Goal: Information Seeking & Learning: Find specific fact

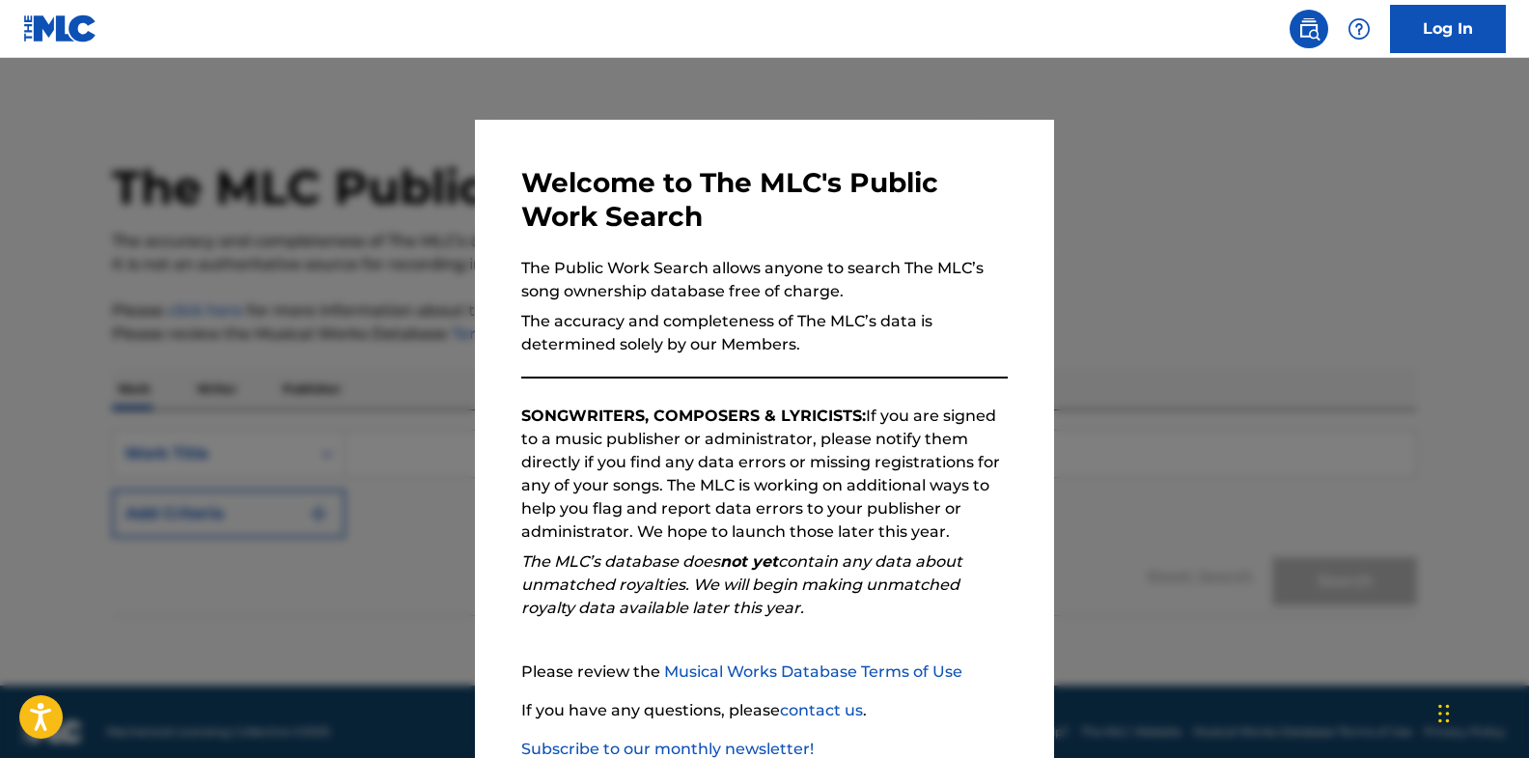
click at [1142, 498] on div at bounding box center [764, 437] width 1529 height 758
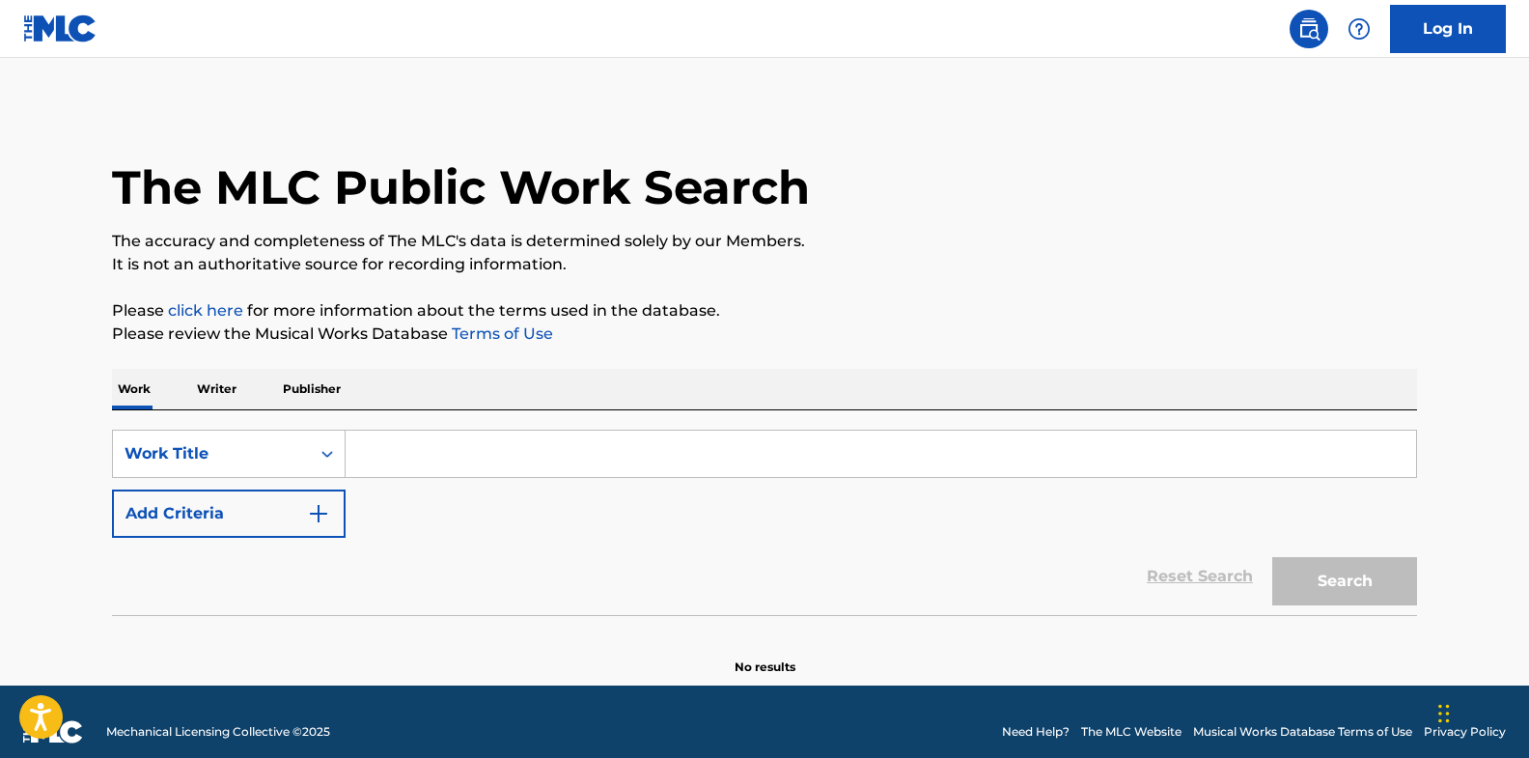
click at [399, 452] on input "Search Form" at bounding box center [881, 454] width 1071 height 46
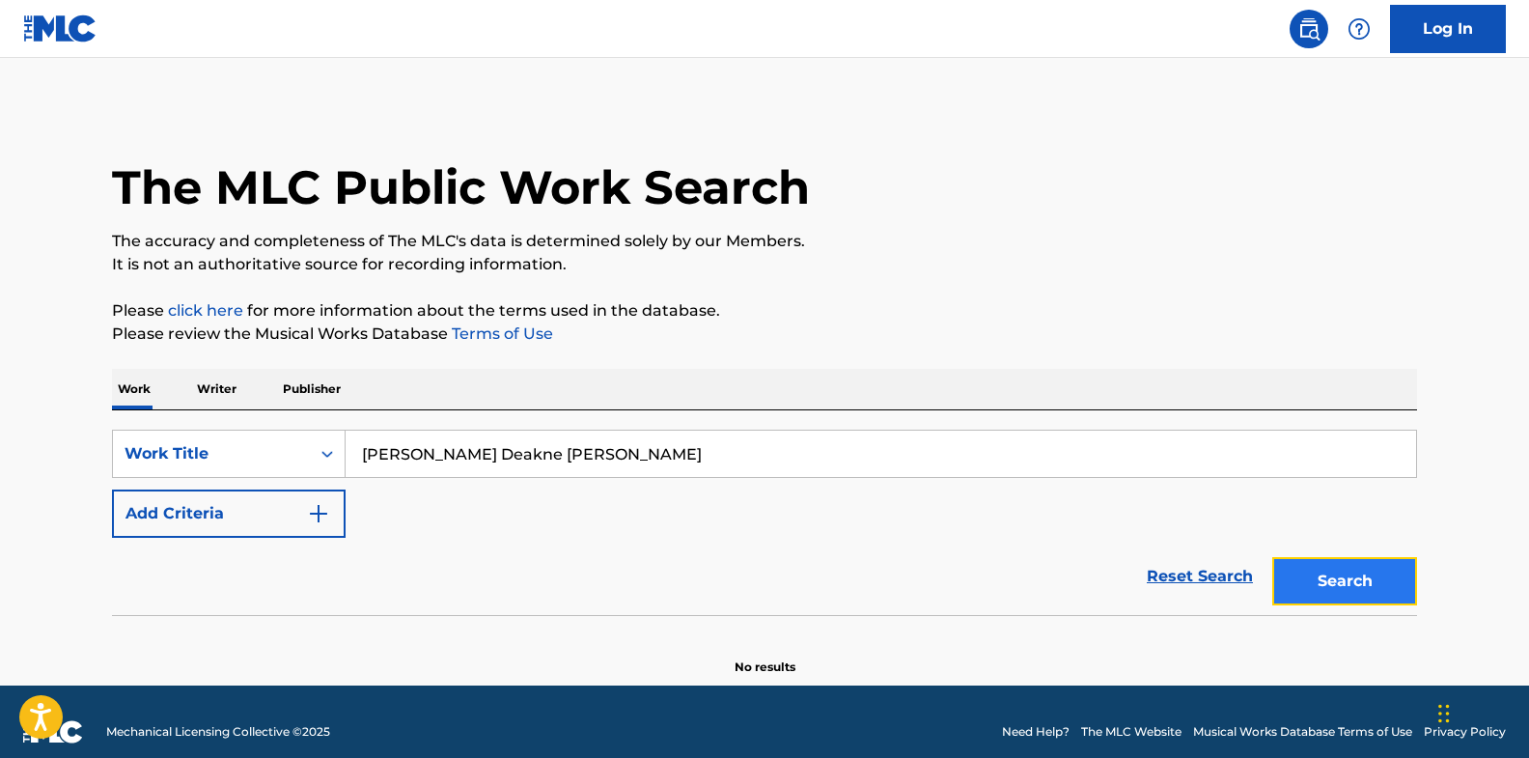
click at [1358, 579] on button "Search" at bounding box center [1344, 581] width 145 height 48
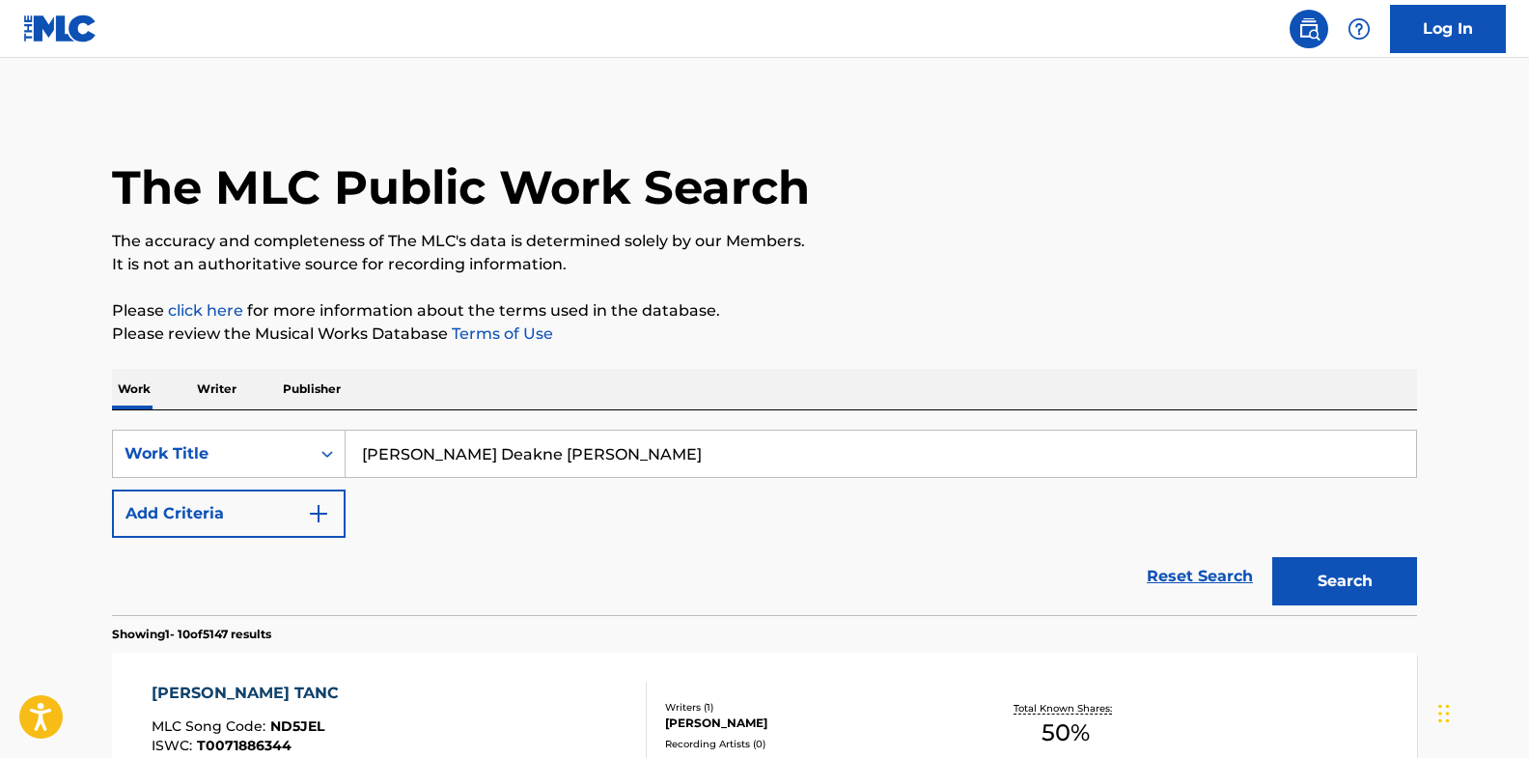
drag, startPoint x: 377, startPoint y: 454, endPoint x: 648, endPoint y: 477, distance: 271.3
click at [648, 477] on input "[PERSON_NAME] Deakne [PERSON_NAME]" at bounding box center [881, 454] width 1071 height 46
click at [1272, 557] on button "Search" at bounding box center [1344, 581] width 145 height 48
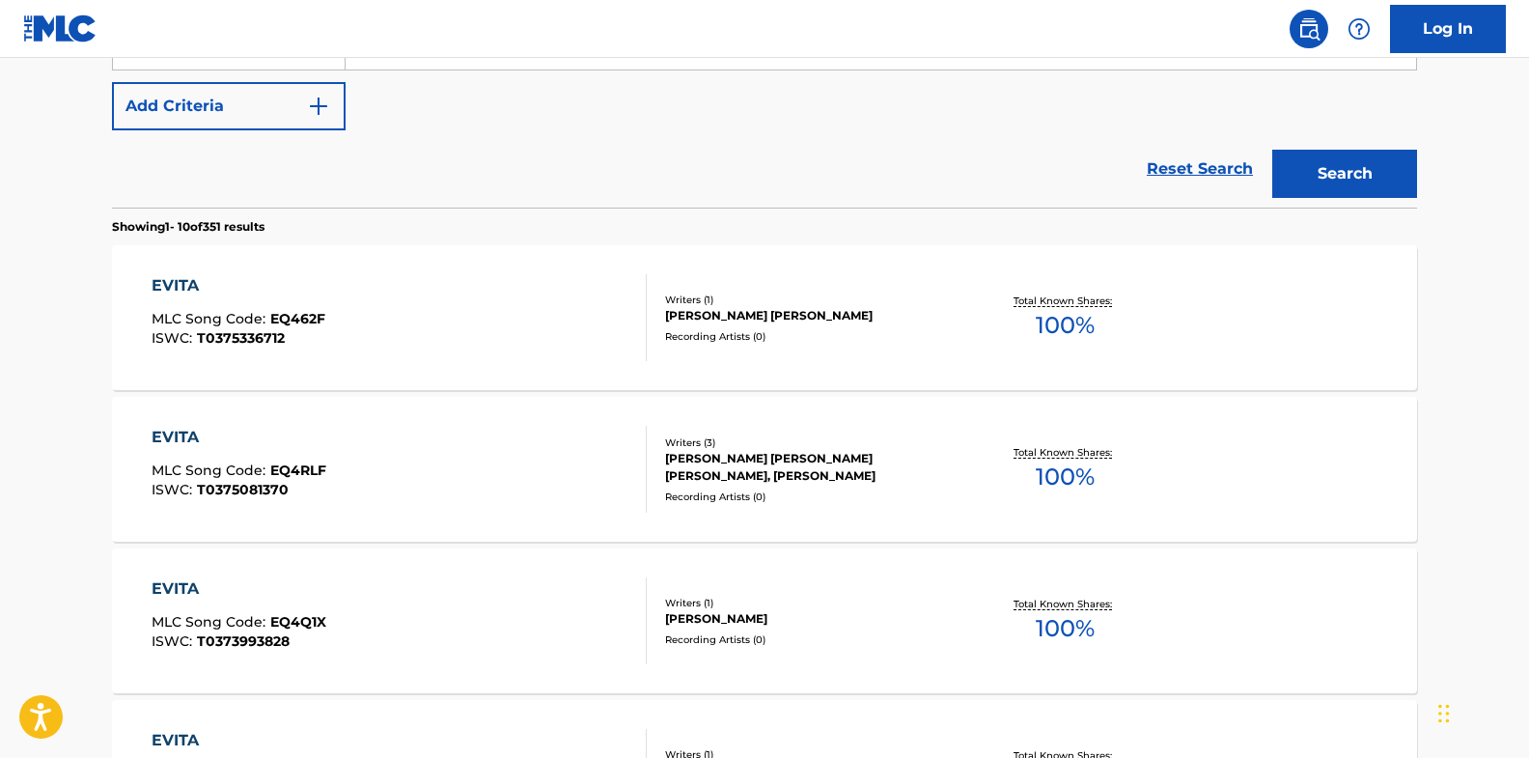
scroll to position [101, 0]
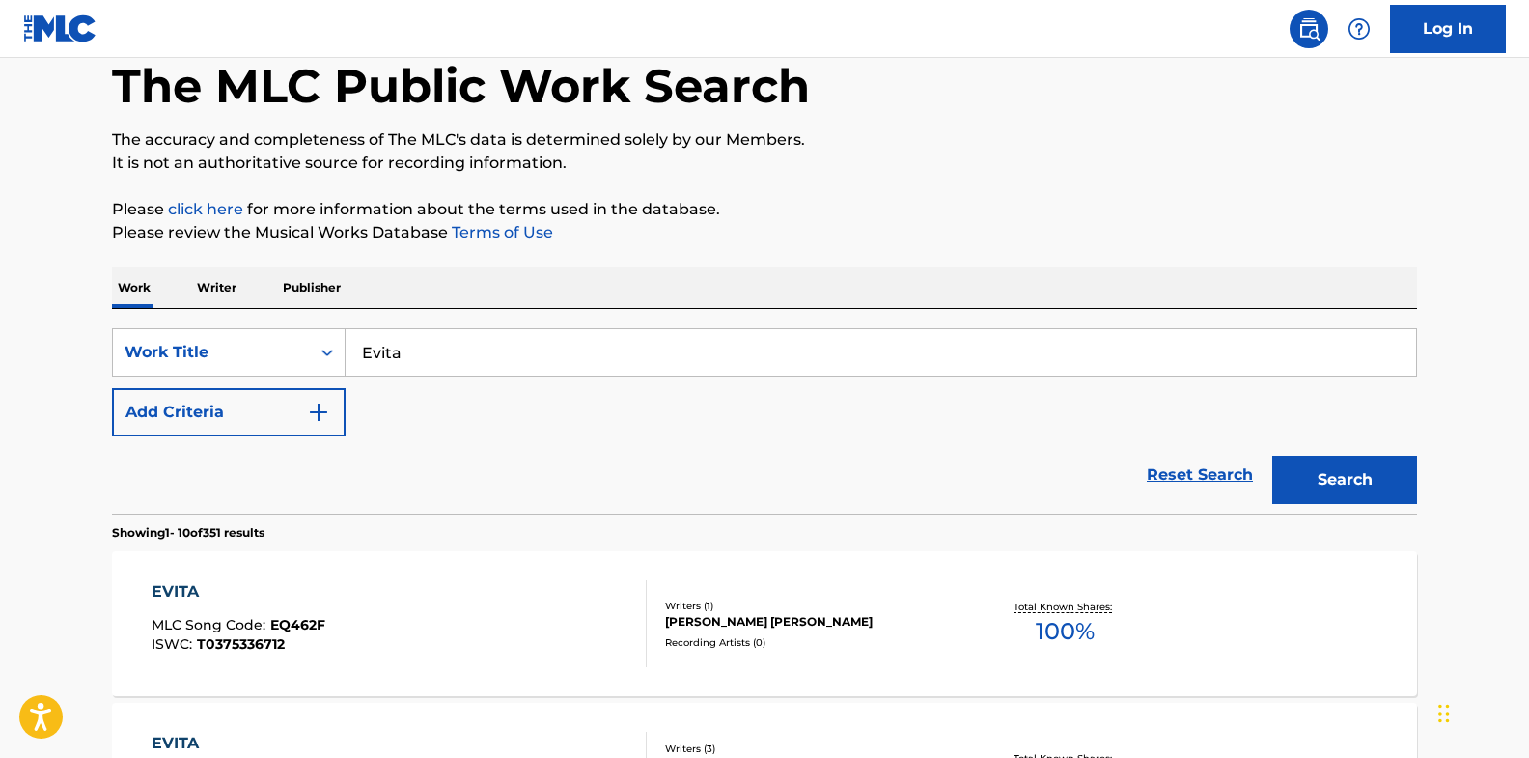
drag, startPoint x: 384, startPoint y: 356, endPoint x: 543, endPoint y: 370, distance: 158.9
click at [543, 370] on input "Evita" at bounding box center [881, 352] width 1071 height 46
click at [1316, 489] on button "Search" at bounding box center [1344, 480] width 145 height 48
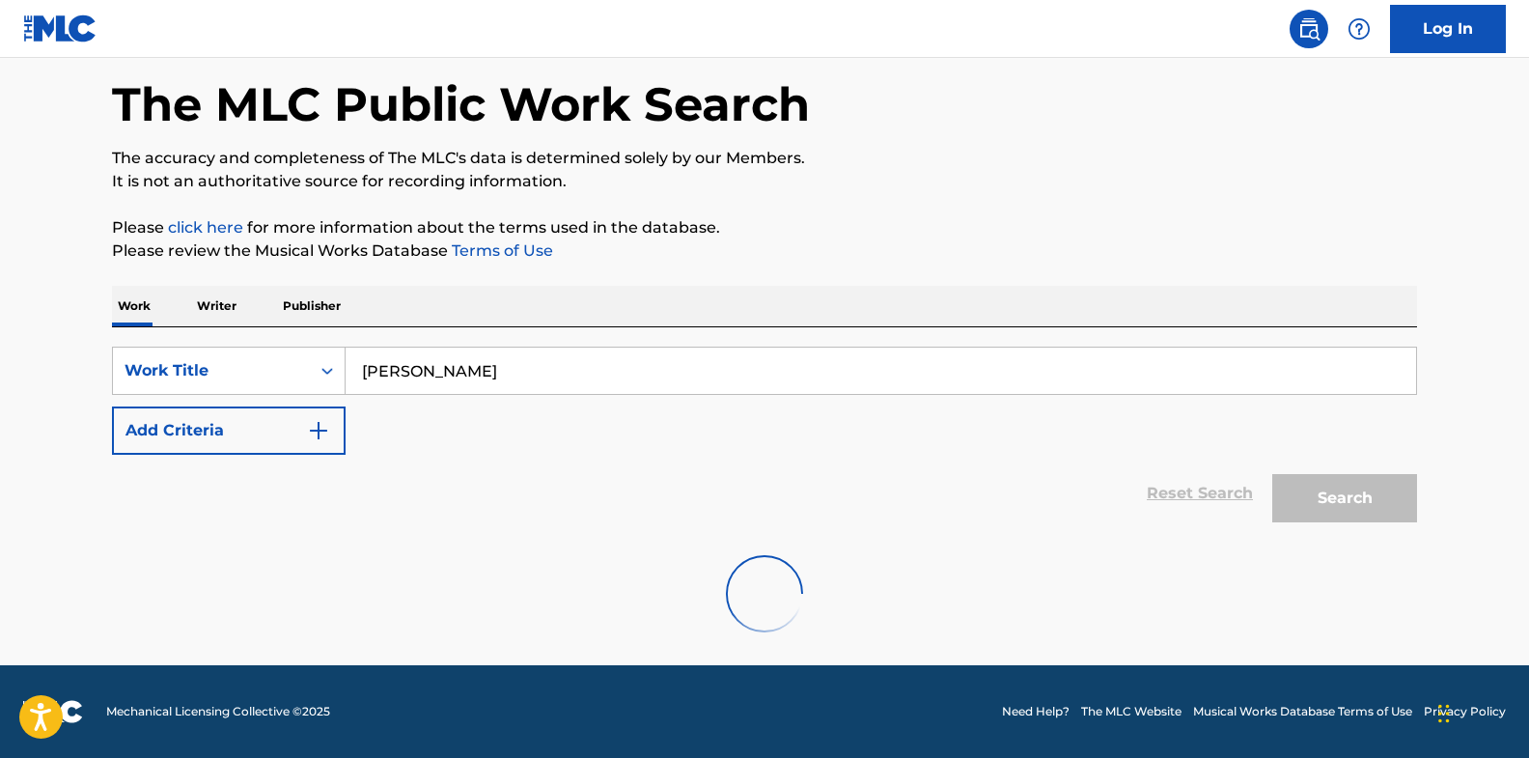
scroll to position [82, 0]
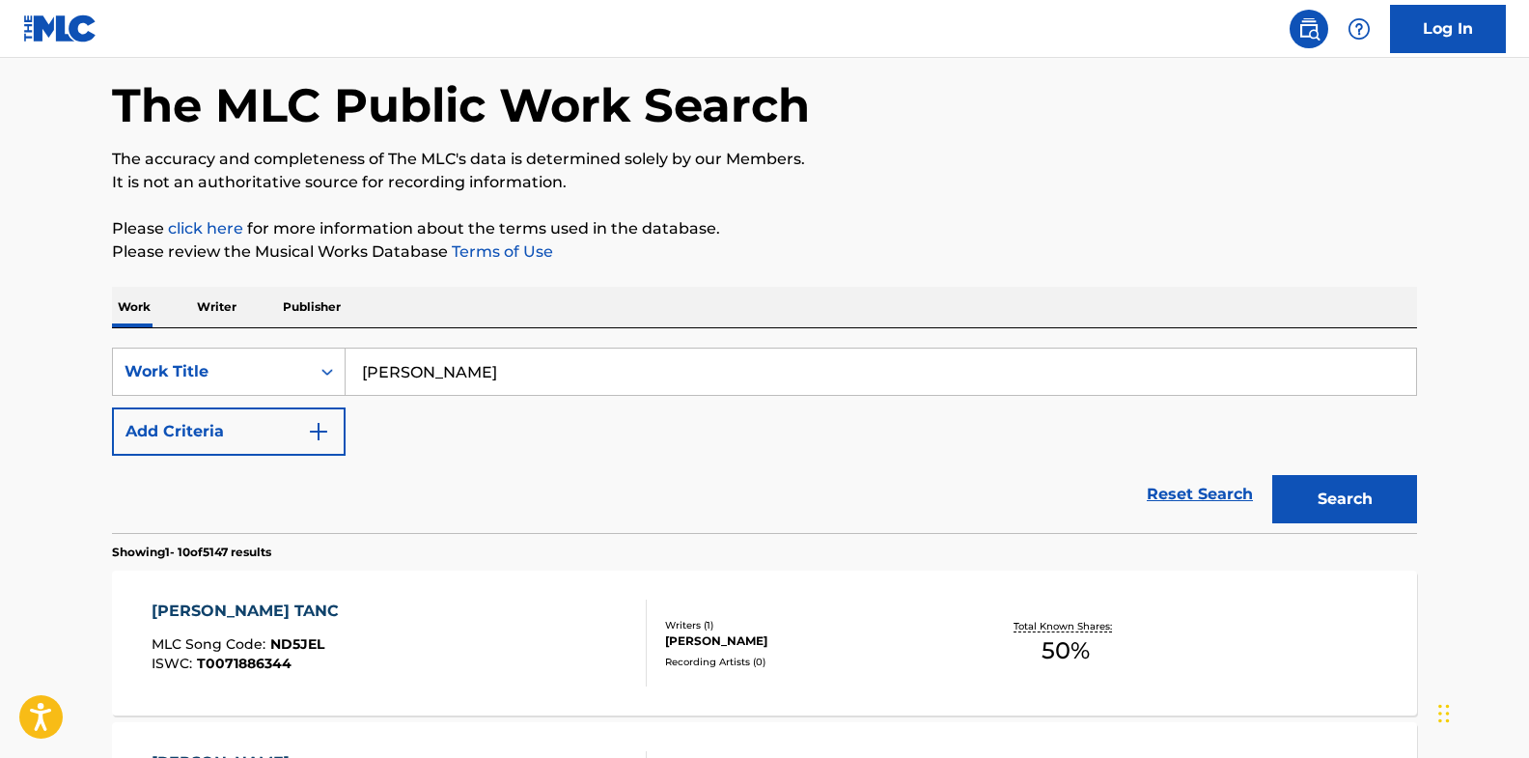
click at [390, 365] on input "[PERSON_NAME]" at bounding box center [881, 372] width 1071 height 46
click at [1339, 395] on input "[PERSON_NAME] Deakne [PERSON_NAME] aka [PERSON_NAME]" at bounding box center [881, 372] width 1071 height 46
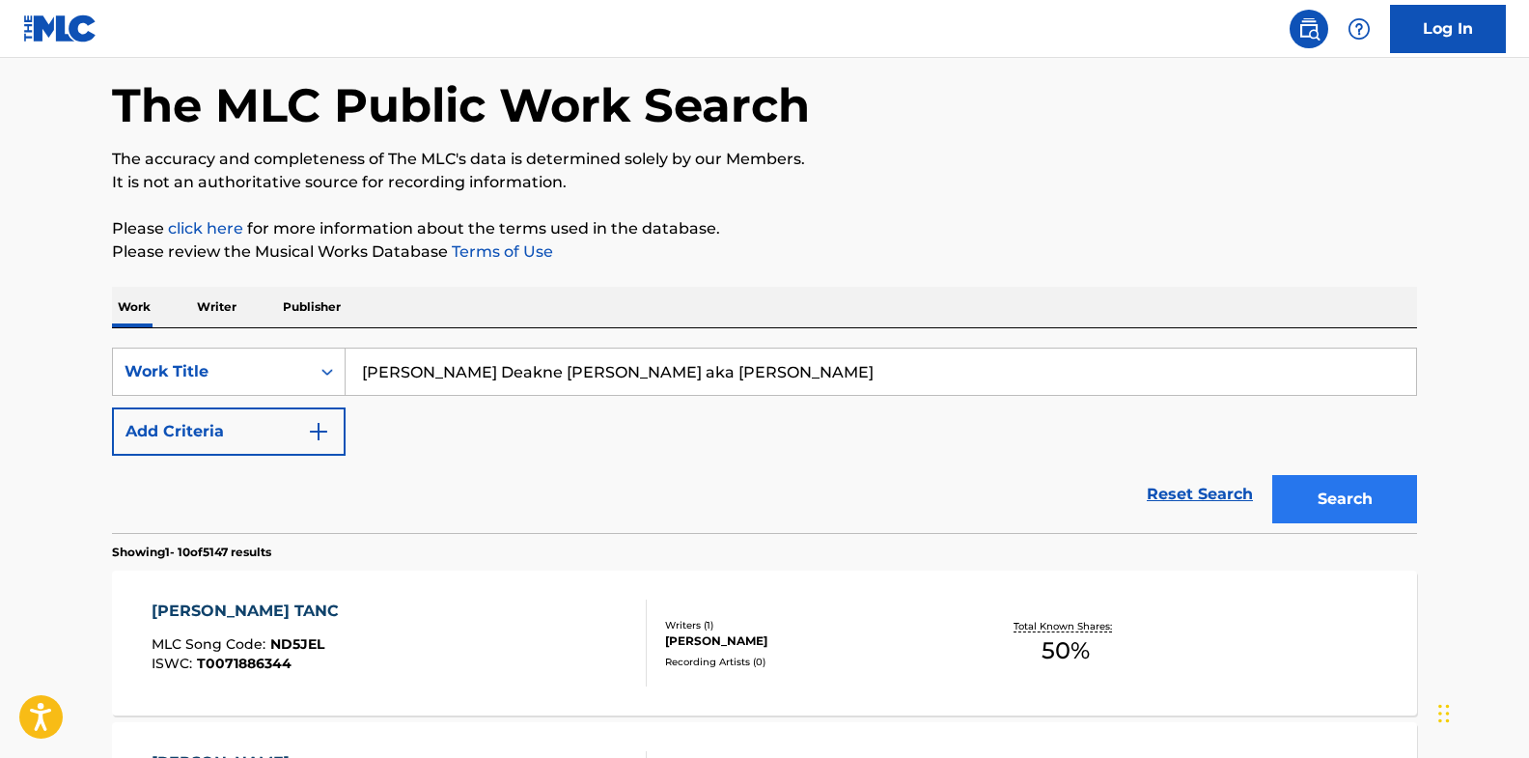
type input "[PERSON_NAME] Deakne [PERSON_NAME] aka [PERSON_NAME]"
drag, startPoint x: 1362, startPoint y: 505, endPoint x: 1128, endPoint y: 477, distance: 236.3
click at [1358, 505] on button "Search" at bounding box center [1344, 499] width 145 height 48
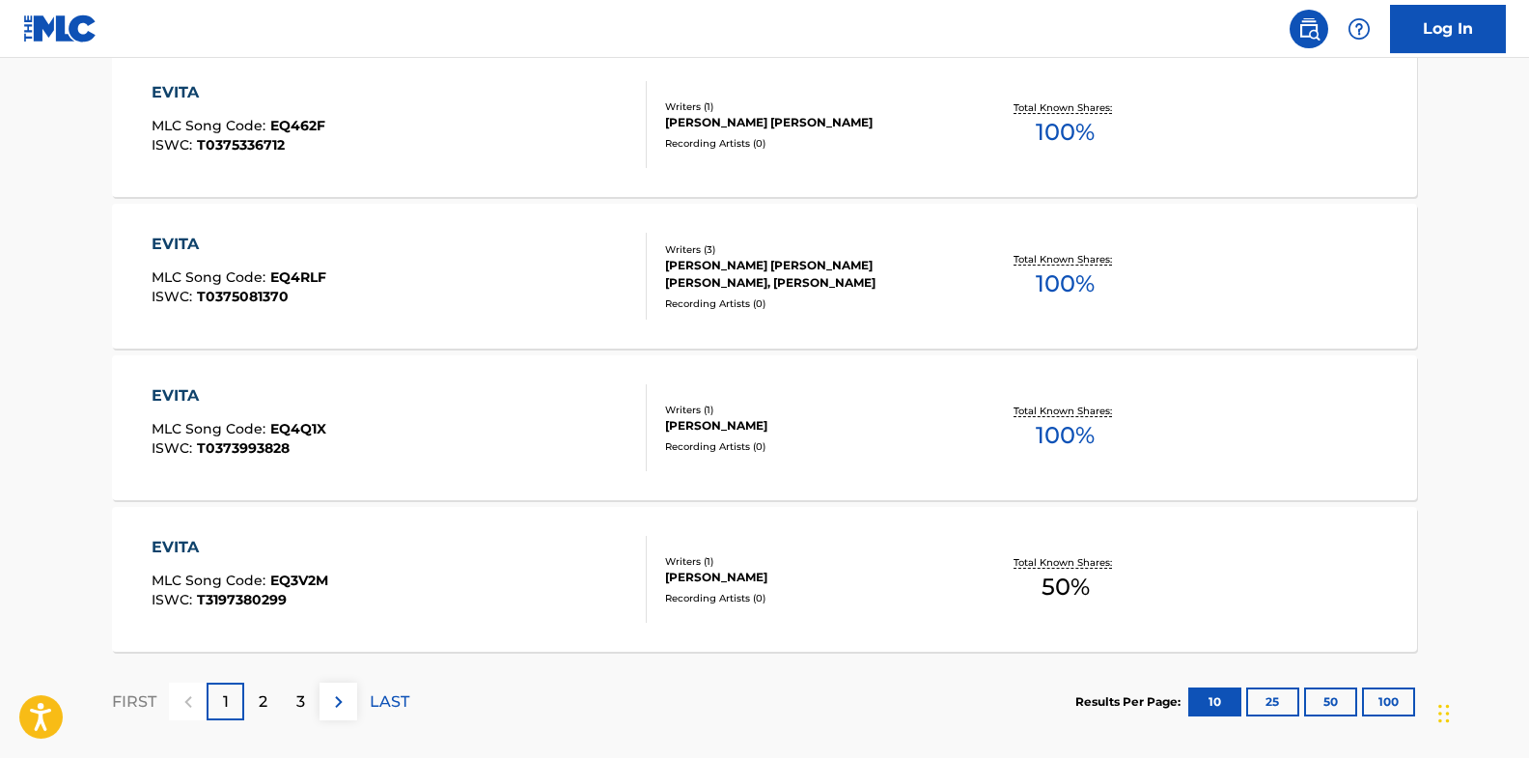
scroll to position [1604, 0]
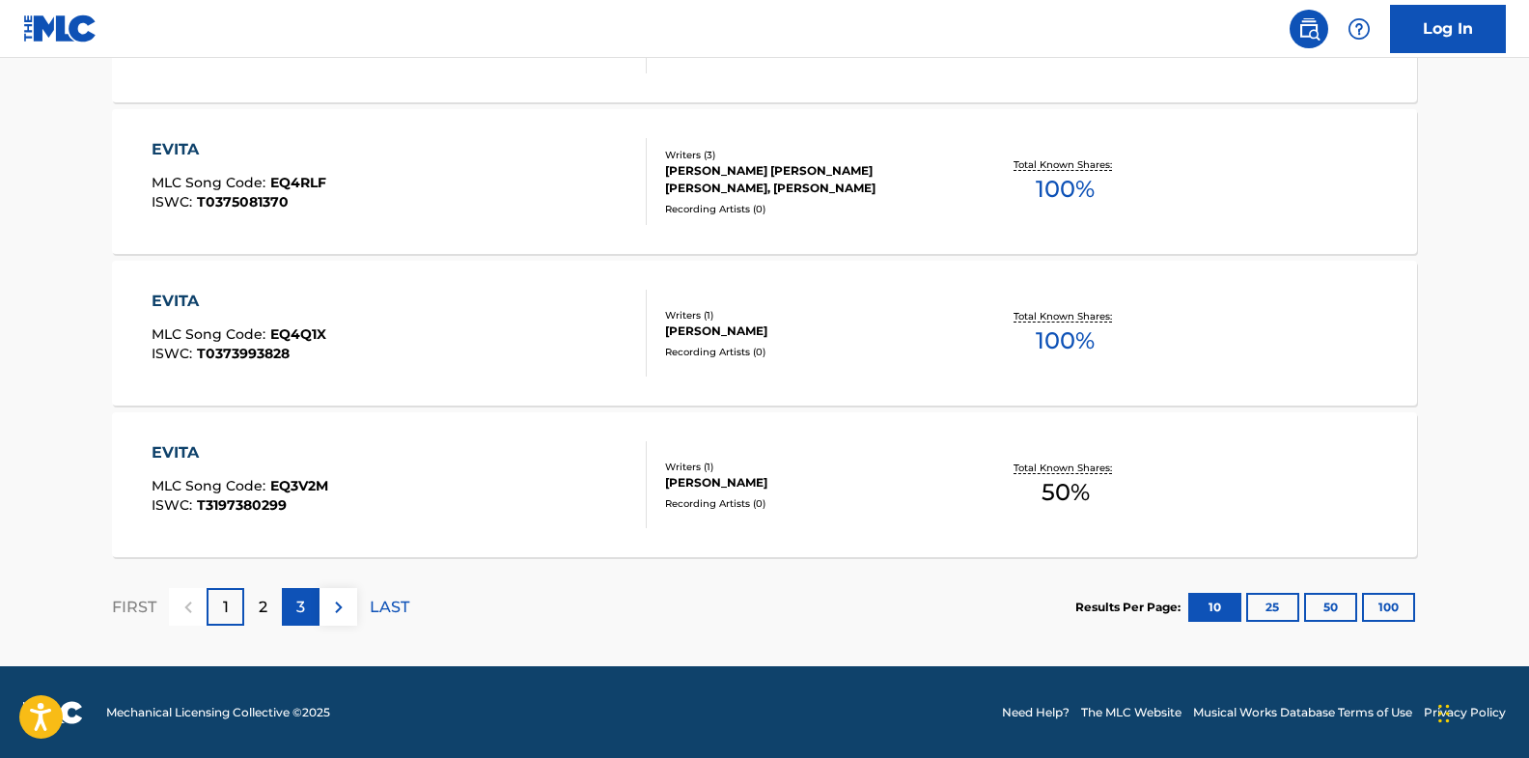
click at [300, 612] on p "3" at bounding box center [300, 607] width 9 height 23
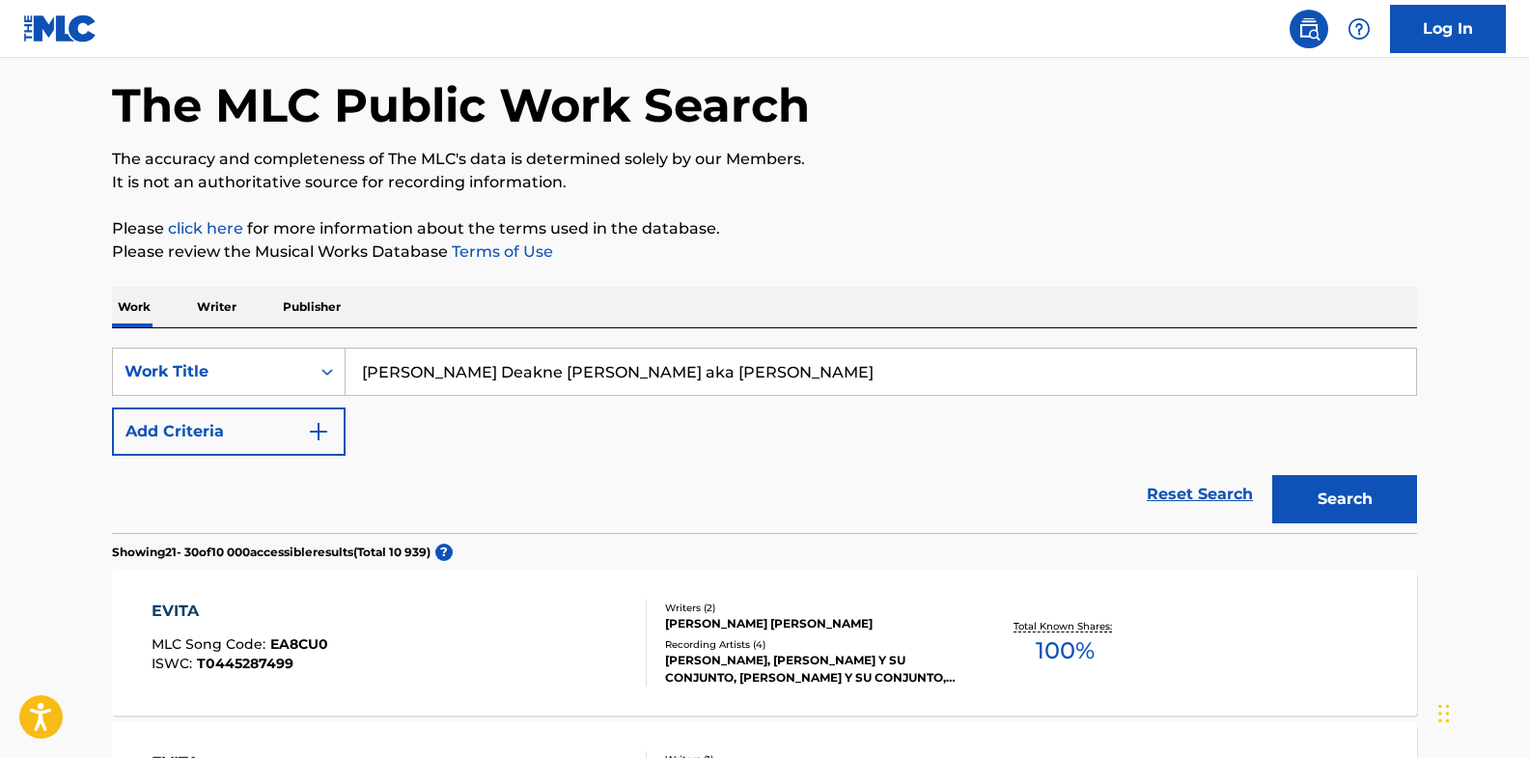
drag, startPoint x: 614, startPoint y: 369, endPoint x: 259, endPoint y: 328, distance: 357.6
click at [346, 349] on input "[PERSON_NAME] Deakne [PERSON_NAME] aka [PERSON_NAME]" at bounding box center [881, 372] width 1071 height 46
click at [1272, 475] on button "Search" at bounding box center [1344, 499] width 145 height 48
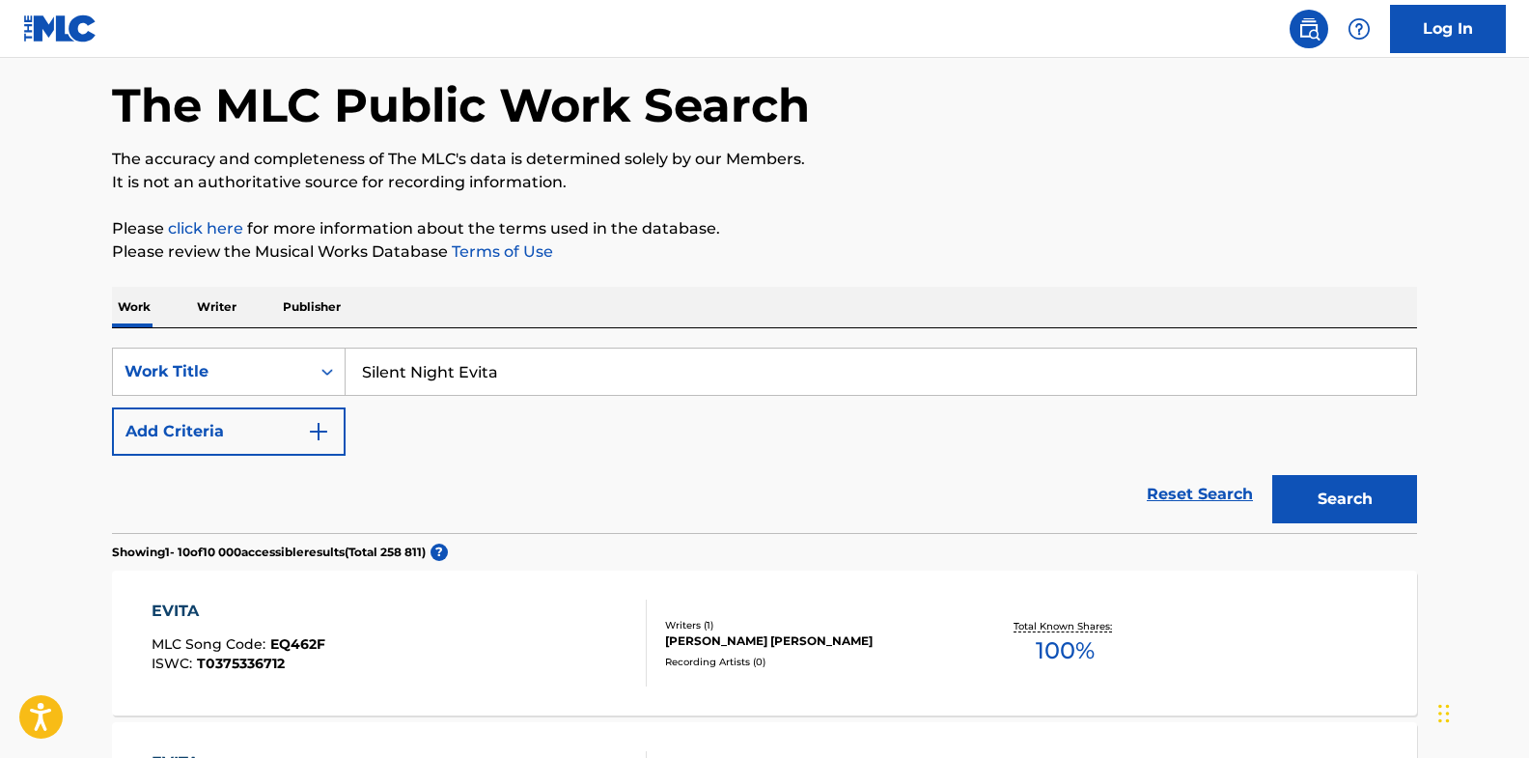
drag, startPoint x: 458, startPoint y: 367, endPoint x: 600, endPoint y: 398, distance: 146.2
click at [600, 395] on input "Silent Night Evita" at bounding box center [881, 372] width 1071 height 46
type input "Silent Night"
click at [1272, 475] on button "Search" at bounding box center [1344, 499] width 145 height 48
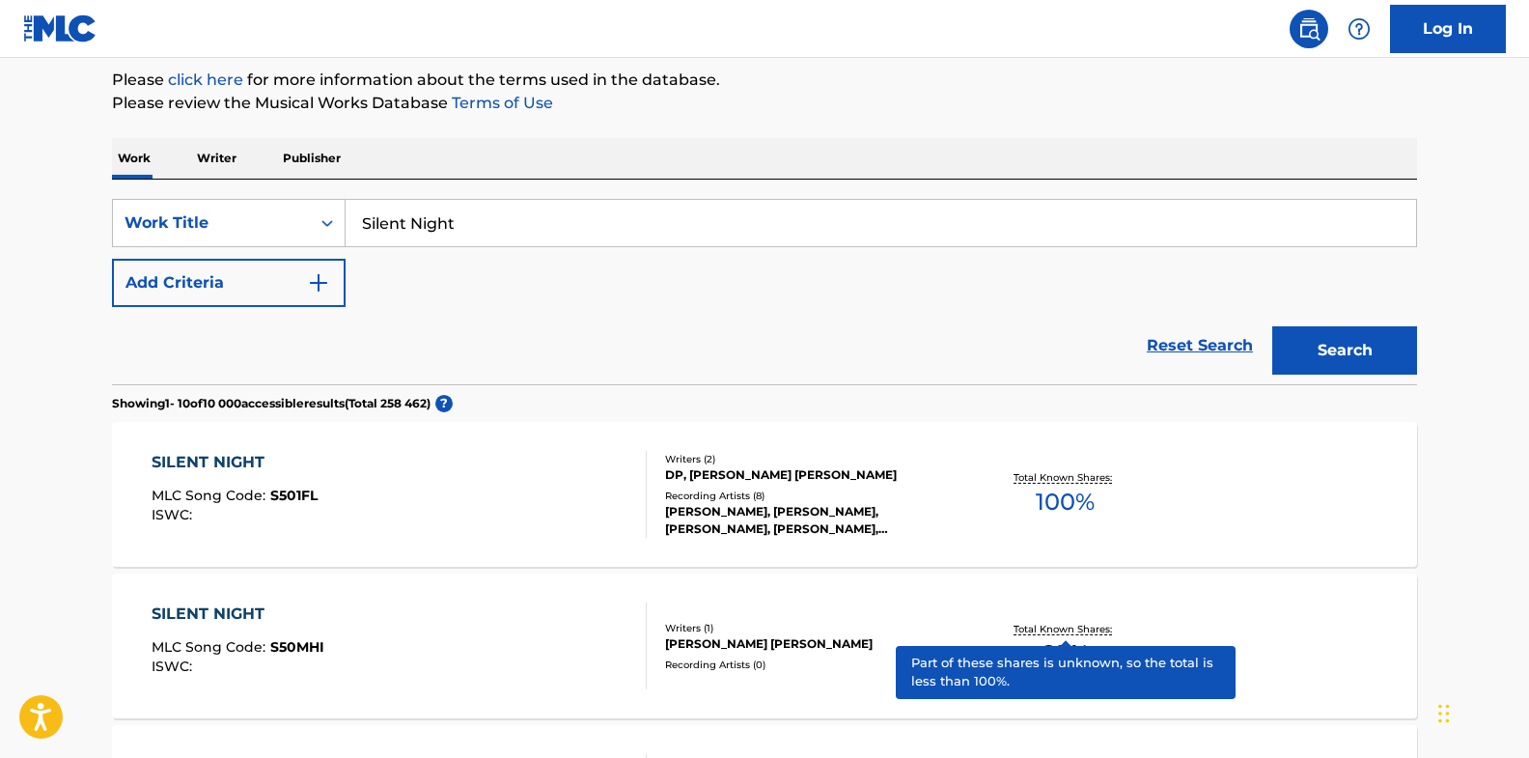
scroll to position [80, 0]
